Goal: Task Accomplishment & Management: Manage account settings

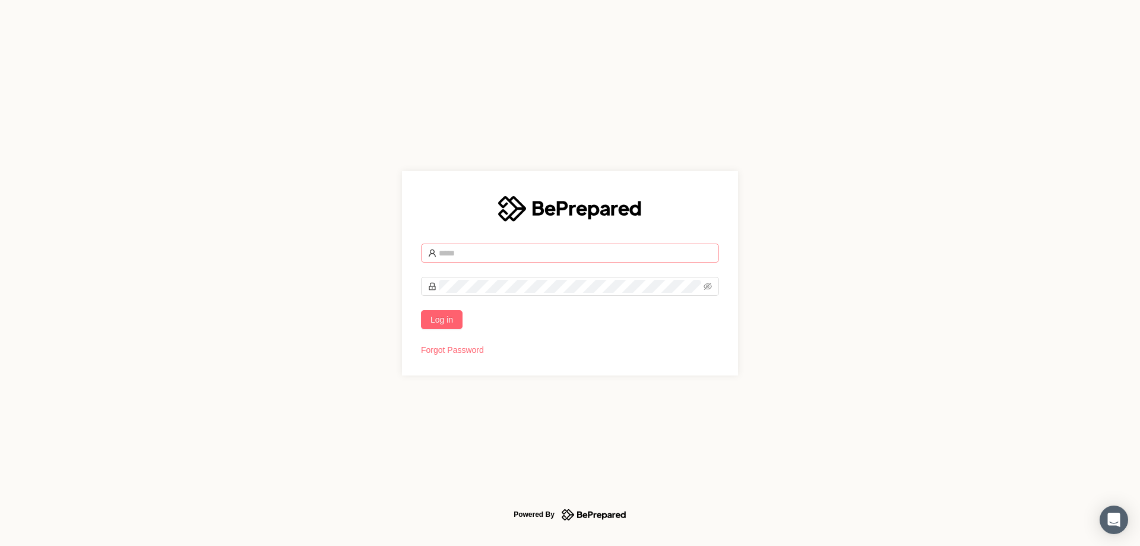
click at [484, 251] on input "text" at bounding box center [575, 253] width 273 height 13
type input "**********"
click at [421, 310] on button "Log in" at bounding box center [442, 319] width 42 height 19
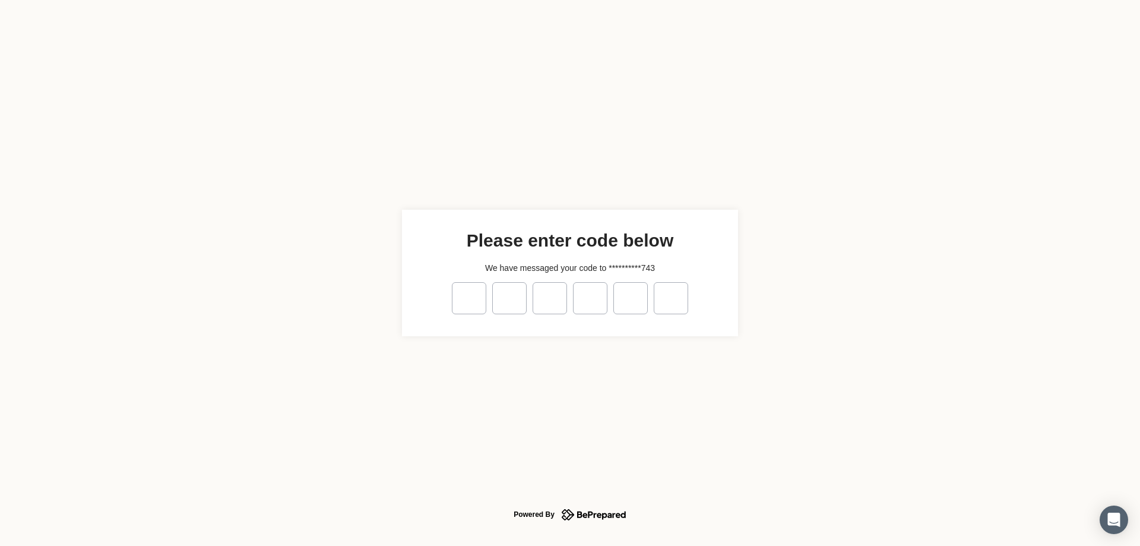
type input "*"
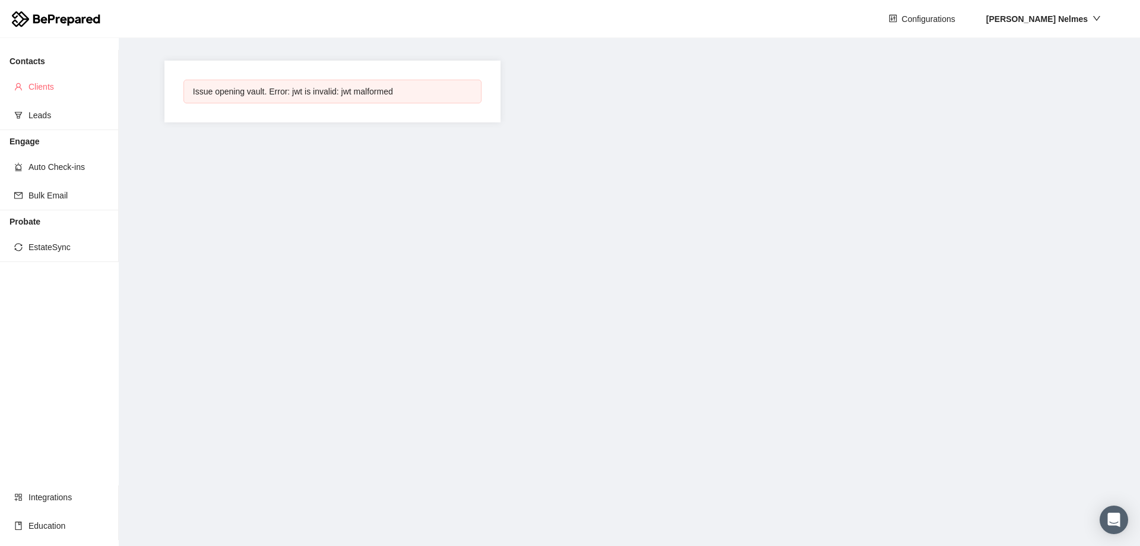
click at [49, 81] on span "Clients" at bounding box center [69, 87] width 81 height 24
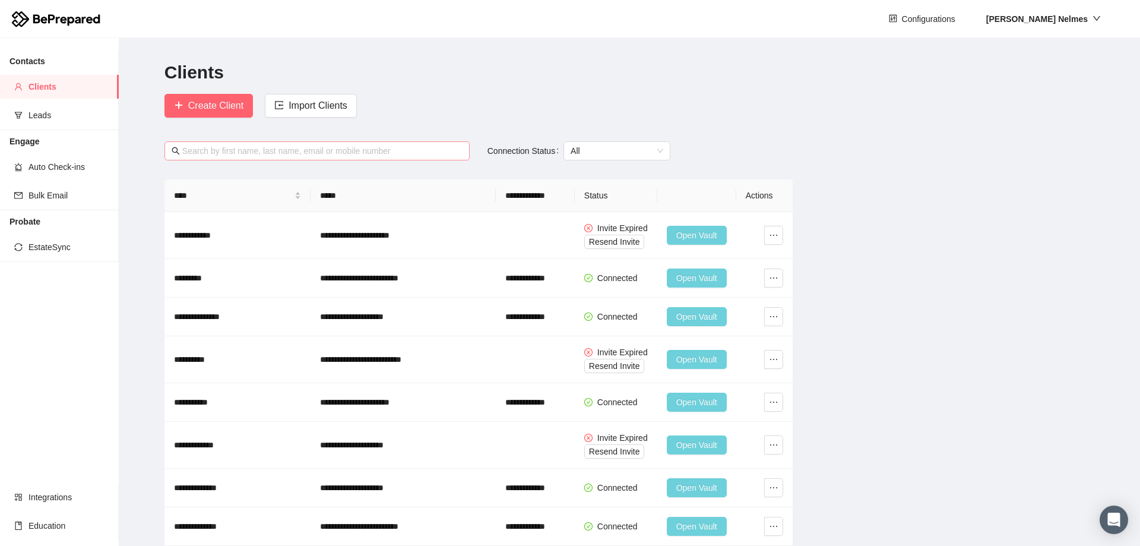
click at [416, 147] on input "text" at bounding box center [322, 150] width 280 height 13
paste input "[EMAIL_ADDRESS][DOMAIN_NAME]"
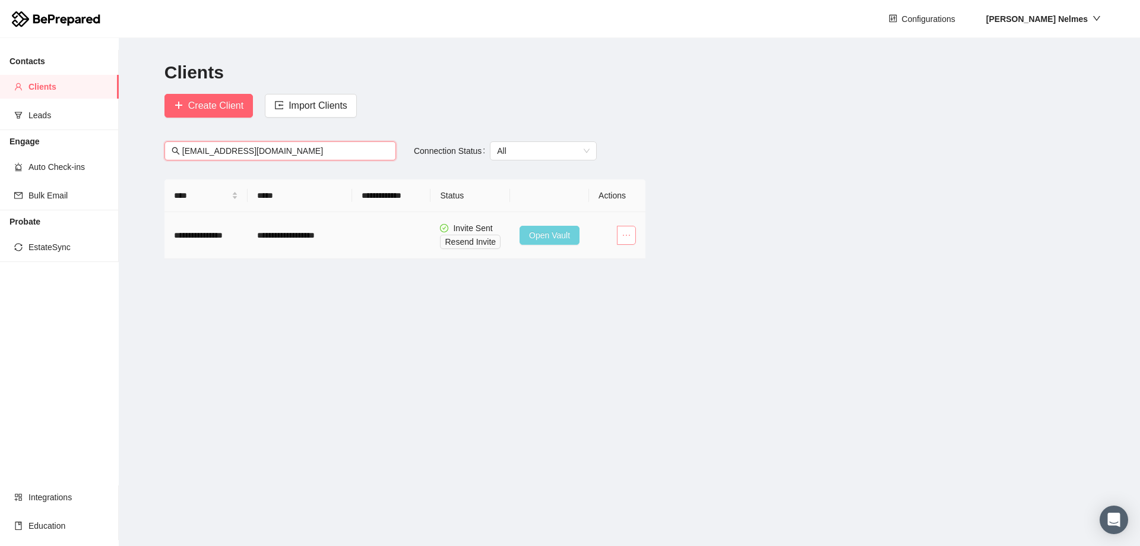
type input "[EMAIL_ADDRESS][DOMAIN_NAME]"
click at [626, 234] on icon "ellipsis" at bounding box center [627, 235] width 10 height 10
click at [592, 375] on span "Delete Client" at bounding box center [599, 372] width 64 height 13
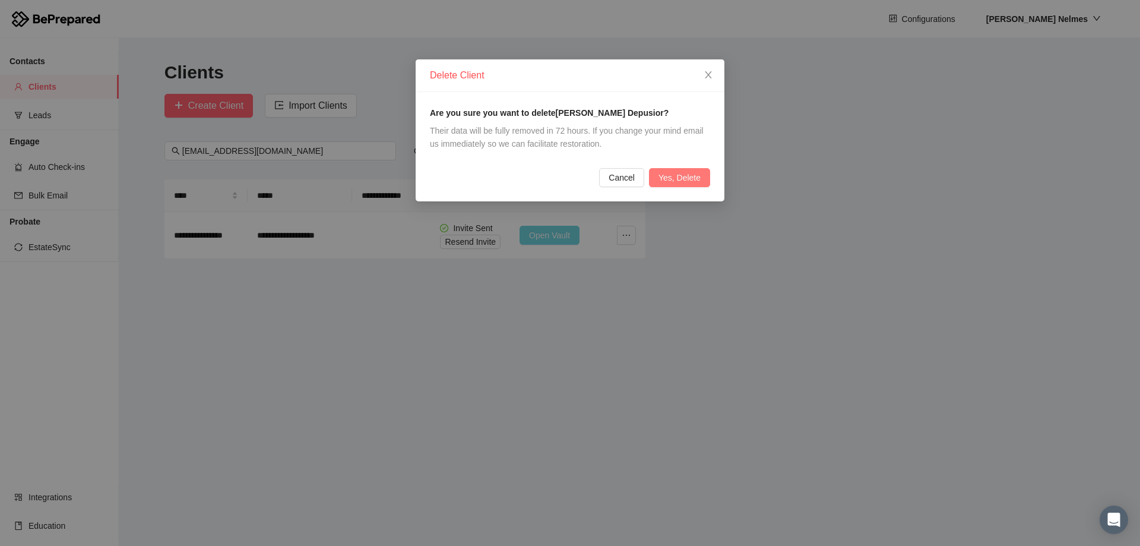
click at [697, 176] on span "Yes, Delete" at bounding box center [680, 177] width 42 height 13
